Goal: Task Accomplishment & Management: Manage account settings

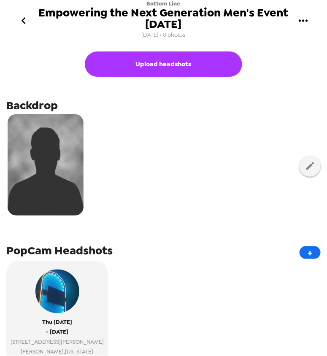
click at [185, 227] on div "Upload headshots Backdrop PopCam Headshots + Thu 11/6/25 - Thu 11/6/25 21 Geral…" at bounding box center [163, 268] width 314 height 442
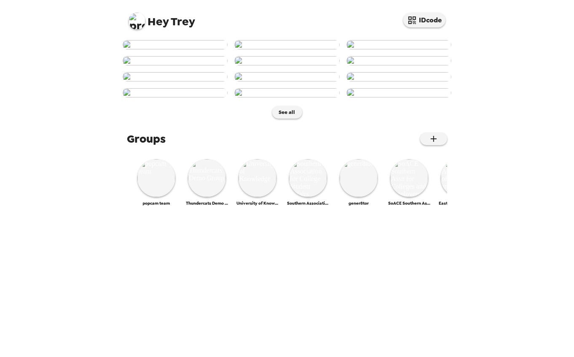
scroll to position [66, 0]
click at [133, 22] on img at bounding box center [137, 21] width 17 height 17
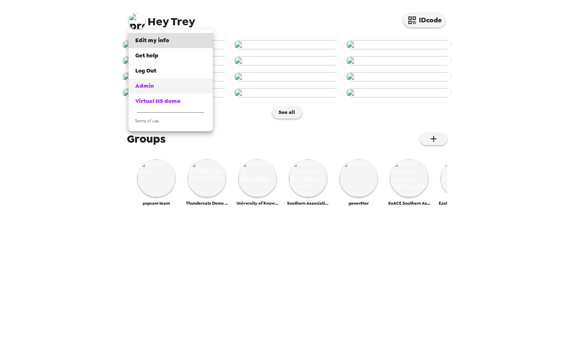
click at [156, 87] on div "Admin" at bounding box center [170, 86] width 71 height 8
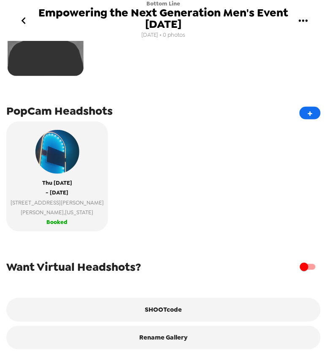
scroll to position [146, 0]
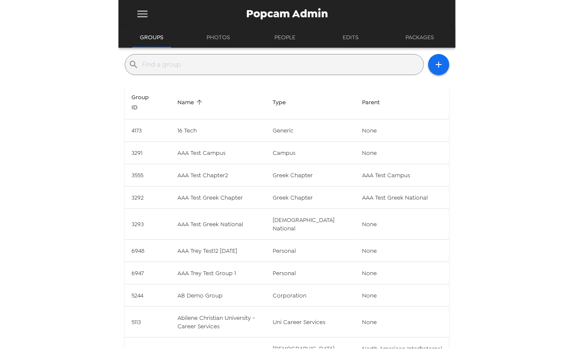
click at [140, 2] on button "menu" at bounding box center [142, 13] width 27 height 27
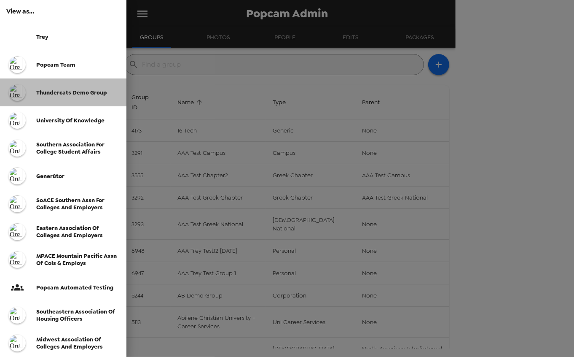
click at [69, 91] on span "Thundercats Demo Group" at bounding box center [71, 92] width 71 height 7
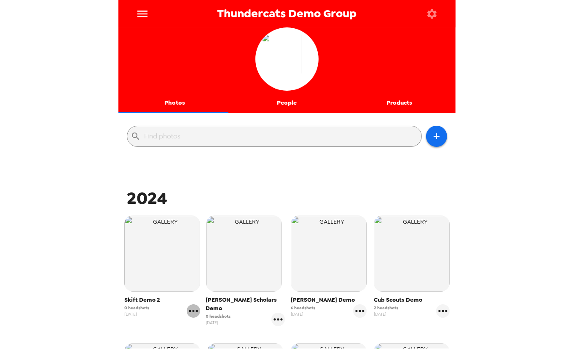
click at [193, 309] on icon "gallery menu" at bounding box center [193, 310] width 13 height 13
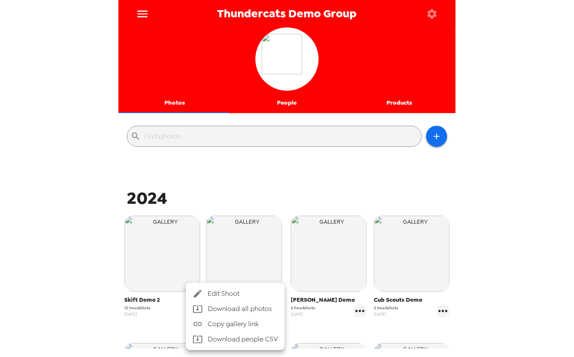
click at [235, 301] on li "Download all photos" at bounding box center [235, 308] width 99 height 15
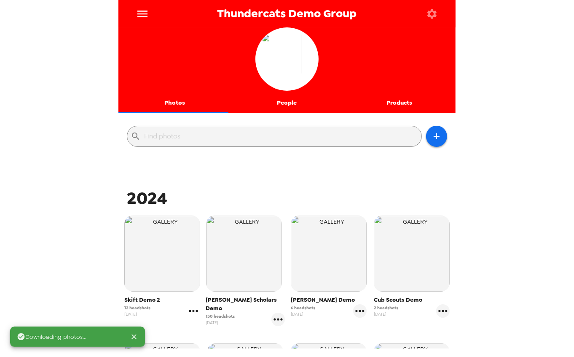
click at [191, 310] on icon "gallery menu" at bounding box center [193, 310] width 13 height 13
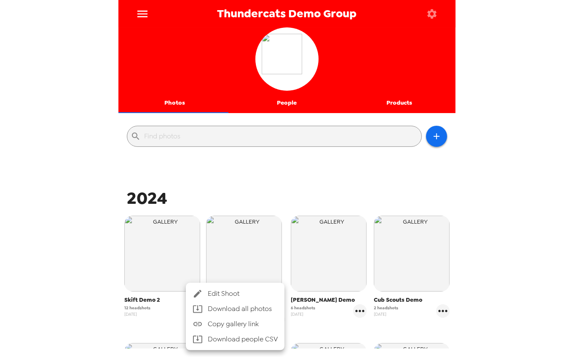
click at [226, 289] on span "Edit Shoot" at bounding box center [243, 293] width 70 height 10
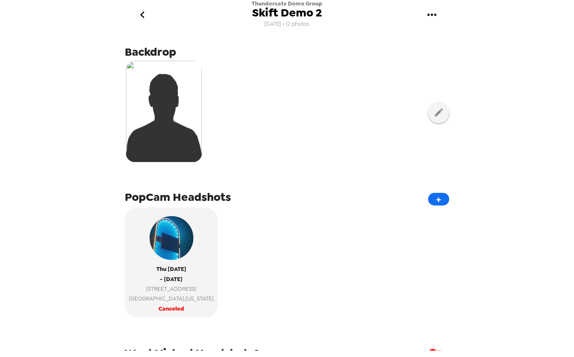
scroll to position [140, 0]
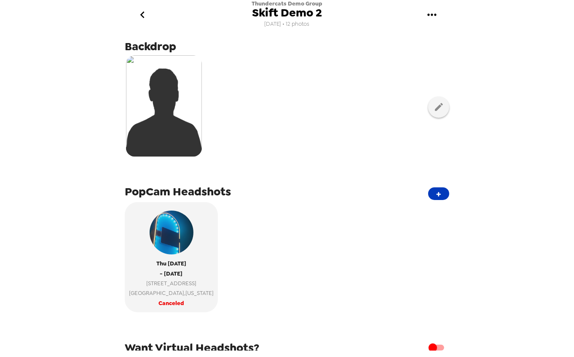
click at [431, 194] on button "+" at bounding box center [438, 193] width 21 height 13
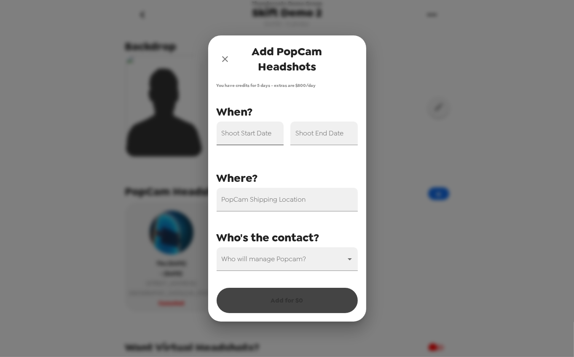
click at [262, 134] on input "Shoot Start Date" at bounding box center [250, 133] width 67 height 24
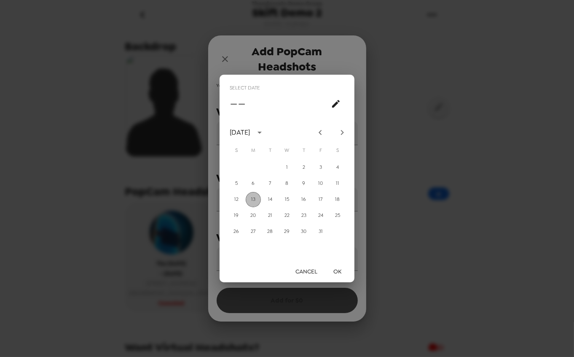
drag, startPoint x: 253, startPoint y: 197, endPoint x: 338, endPoint y: 282, distance: 119.6
click at [254, 198] on button "13" at bounding box center [253, 199] width 15 height 15
type input "10/13/2025"
click at [342, 270] on button "OK" at bounding box center [337, 272] width 27 height 16
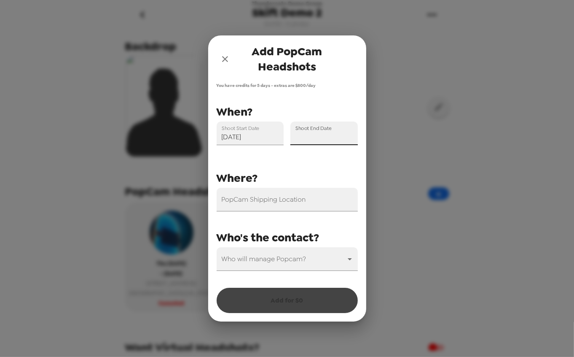
click at [332, 140] on input "Shoot End Date" at bounding box center [324, 133] width 67 height 24
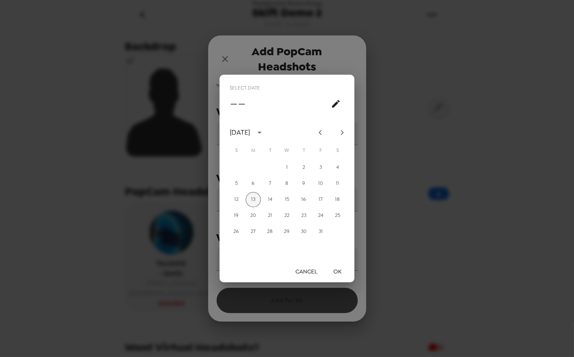
drag, startPoint x: 254, startPoint y: 197, endPoint x: 297, endPoint y: 246, distance: 65.4
click at [255, 199] on button "13" at bounding box center [253, 199] width 15 height 15
type input "10/13/2025"
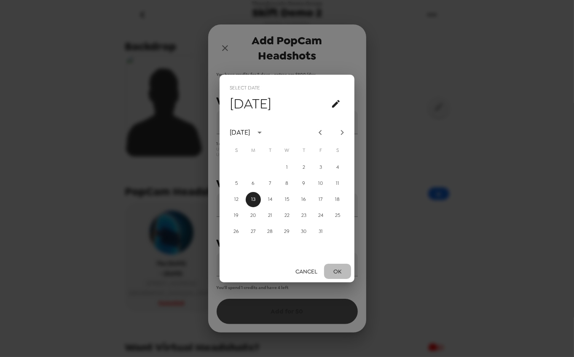
click at [334, 264] on button "OK" at bounding box center [337, 272] width 27 height 16
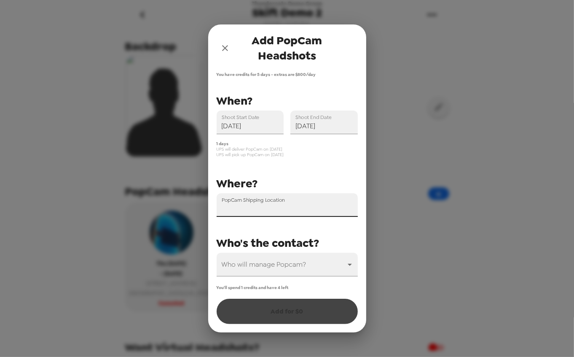
drag, startPoint x: 272, startPoint y: 202, endPoint x: 369, endPoint y: 207, distance: 96.7
click at [272, 202] on div "PopCam Shipping Location" at bounding box center [287, 205] width 141 height 24
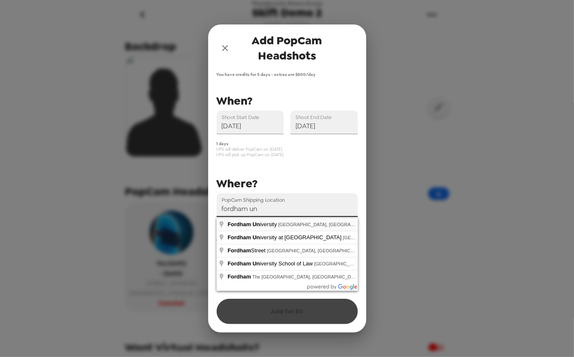
type input "Fordham University, The Bronx, NY, USA"
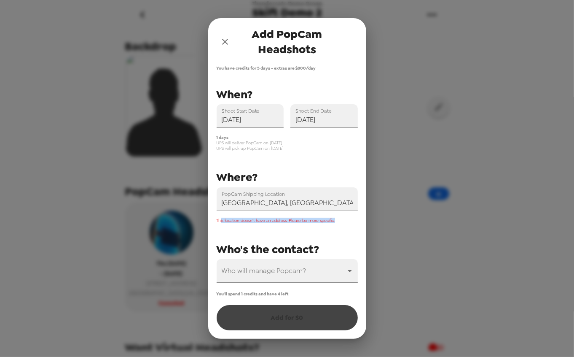
drag, startPoint x: 221, startPoint y: 218, endPoint x: 345, endPoint y: 223, distance: 124.5
click at [345, 223] on div "PopCam Shipping Location Fordham University, The Bronx, NY, USA This location d…" at bounding box center [284, 183] width 148 height 197
click at [335, 220] on span "This location doesn’t have an address. Please be more specific." at bounding box center [276, 220] width 118 height 5
drag, startPoint x: 342, startPoint y: 220, endPoint x: 212, endPoint y: 222, distance: 130.3
click at [212, 222] on div "This location doesn’t have an address. Please be more specific." at bounding box center [284, 217] width 148 height 12
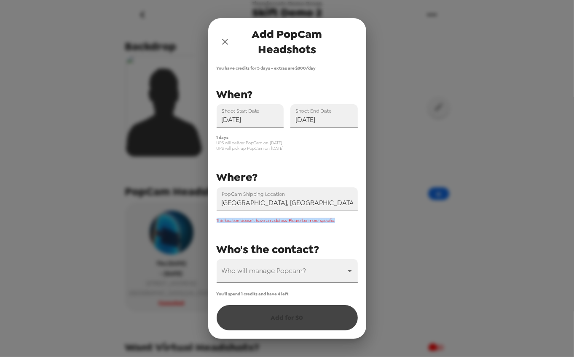
click at [313, 221] on span "This location doesn’t have an address. Please be more specific." at bounding box center [276, 220] width 118 height 5
click at [288, 202] on input "Fordham University, The Bronx, NY, USA" at bounding box center [287, 199] width 141 height 24
click at [322, 162] on div "PopCam Shipping Location Fordham University, The Bronx, NY, USA This location d…" at bounding box center [284, 183] width 148 height 197
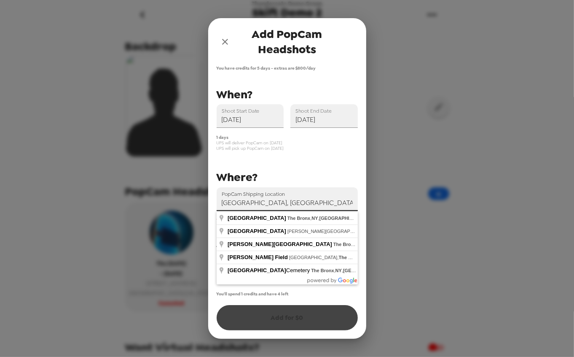
drag, startPoint x: 215, startPoint y: 207, endPoint x: 187, endPoint y: 206, distance: 28.3
click at [187, 206] on div "Add PopCam Headshots You have credits for 5 days - extras are $ 800 /day PopCam…" at bounding box center [287, 178] width 574 height 357
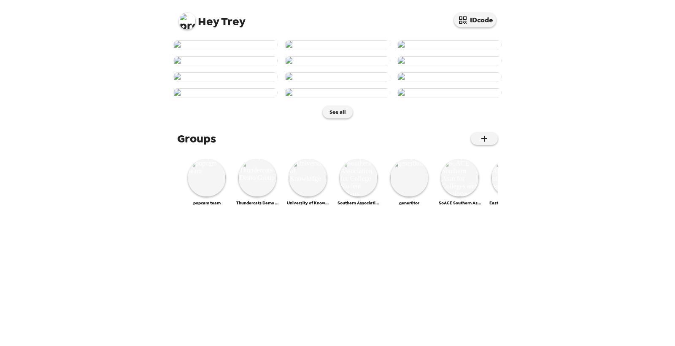
click at [228, 49] on img at bounding box center [225, 44] width 105 height 9
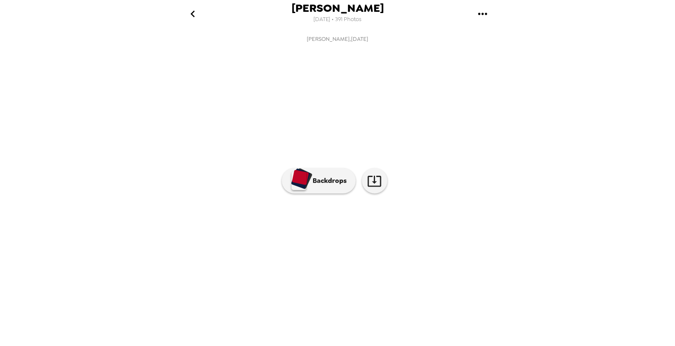
scroll to position [19, 0]
click at [318, 186] on p "Backdrops" at bounding box center [327, 181] width 38 height 10
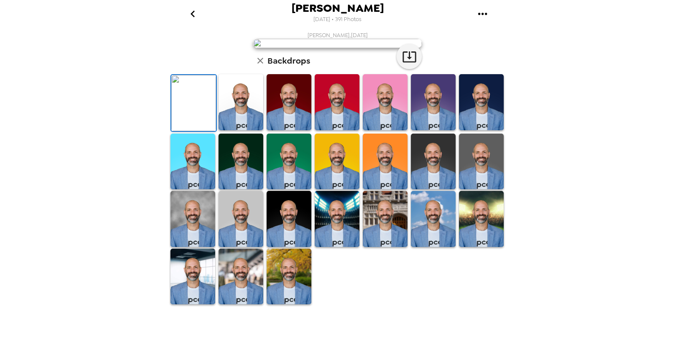
scroll to position [19, 0]
drag, startPoint x: 191, startPoint y: 21, endPoint x: 142, endPoint y: 113, distance: 104.7
click at [142, 113] on div "Trey Buck 10/13/2025 • 391 Photos Trey Buck , 10-05-2025 Backdrops" at bounding box center [337, 173] width 675 height 346
click at [193, 14] on icon "go back" at bounding box center [192, 13] width 13 height 13
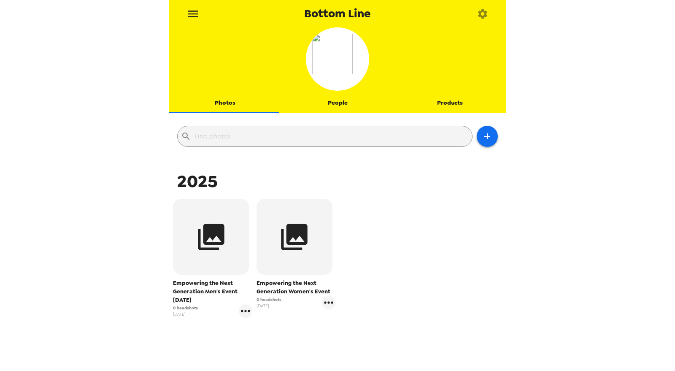
click at [329, 100] on button "People" at bounding box center [337, 103] width 113 height 20
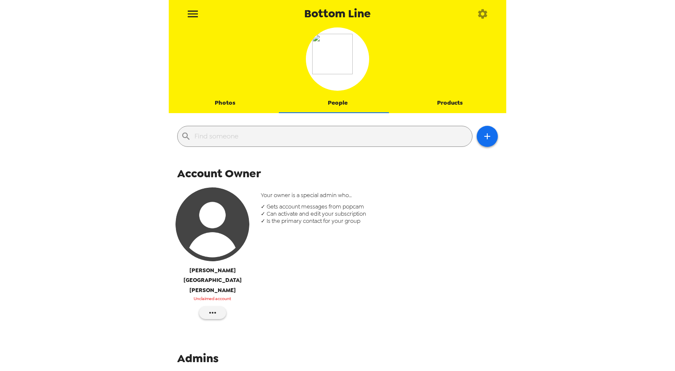
click at [222, 228] on img "button" at bounding box center [212, 224] width 74 height 74
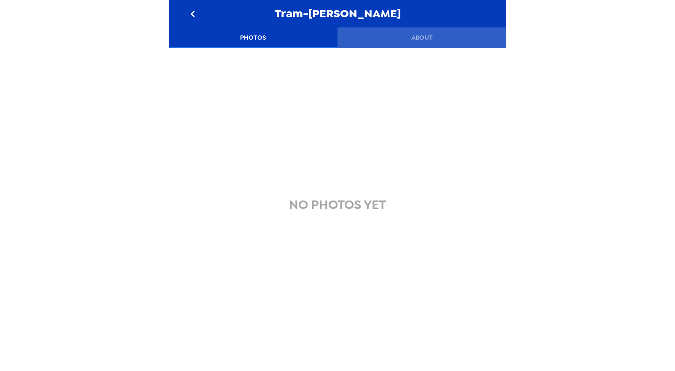
click at [424, 43] on button "About" at bounding box center [421, 37] width 169 height 20
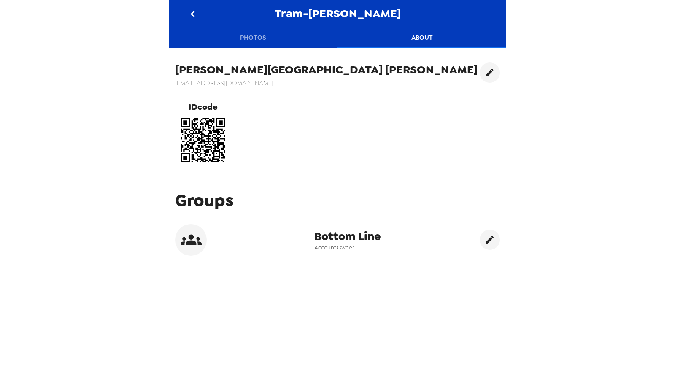
click at [246, 30] on button "Photos" at bounding box center [253, 37] width 169 height 20
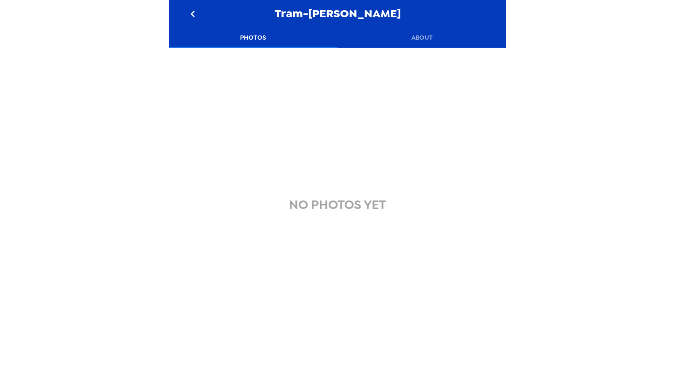
click at [194, 16] on icon "go back" at bounding box center [192, 13] width 13 height 13
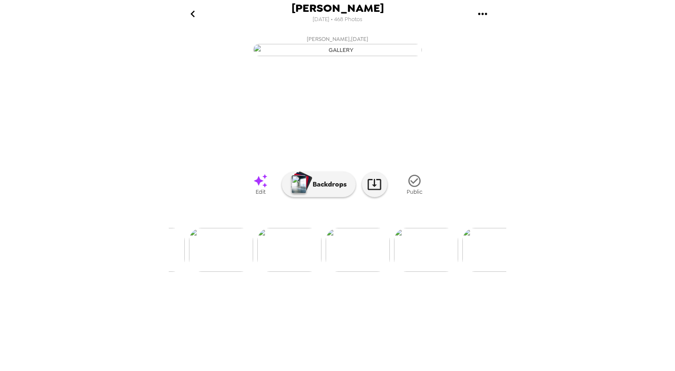
scroll to position [0, 3443]
